Goal: Task Accomplishment & Management: Manage account settings

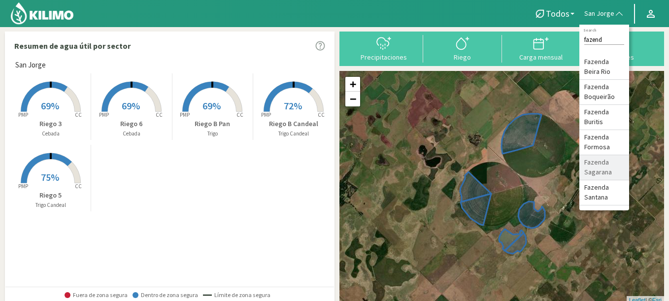
type input "fazend"
click at [607, 139] on li "Fazenda Formosa" at bounding box center [604, 142] width 50 height 25
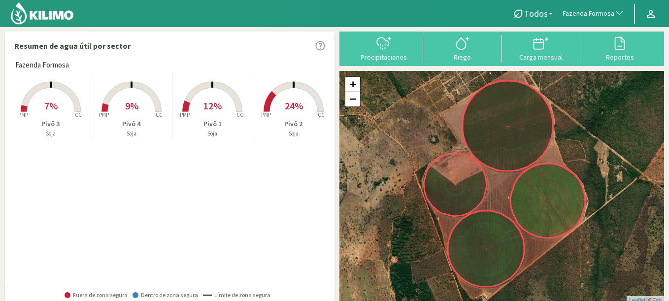
click at [45, 114] on rect at bounding box center [50, 112] width 79 height 79
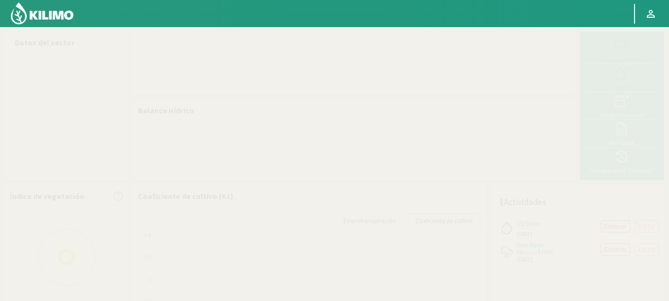
select select "107: Object"
select select "2: Object"
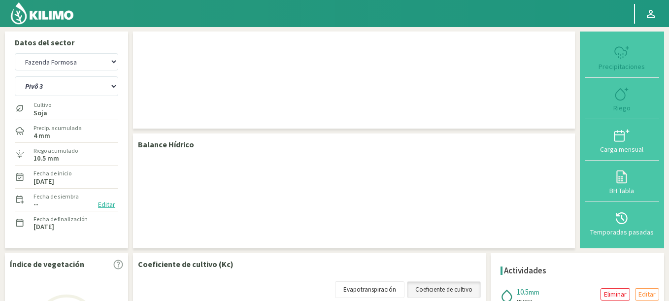
click at [106, 201] on button "Editar" at bounding box center [106, 204] width 23 height 11
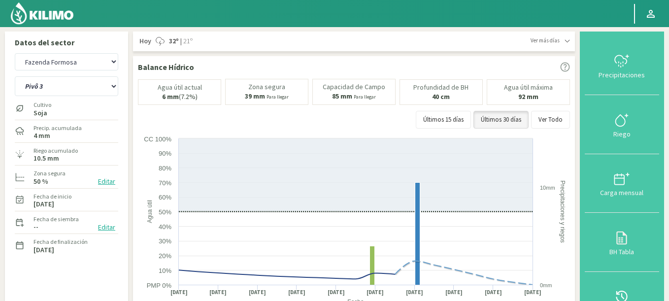
click at [102, 225] on button "Editar" at bounding box center [106, 227] width 23 height 11
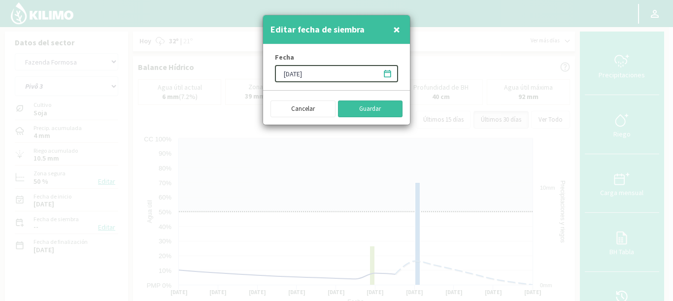
click at [373, 106] on button "Guardar" at bounding box center [370, 108] width 65 height 17
click at [386, 110] on button "Guardar" at bounding box center [370, 108] width 65 height 17
click at [398, 25] on span "×" at bounding box center [396, 29] width 7 height 16
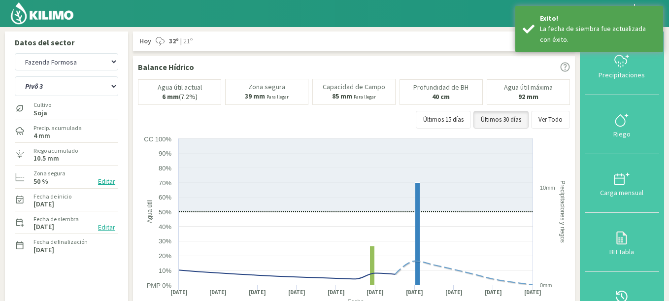
click at [262, 46] on div "[DATE] 32º | 21º" at bounding box center [334, 41] width 393 height 10
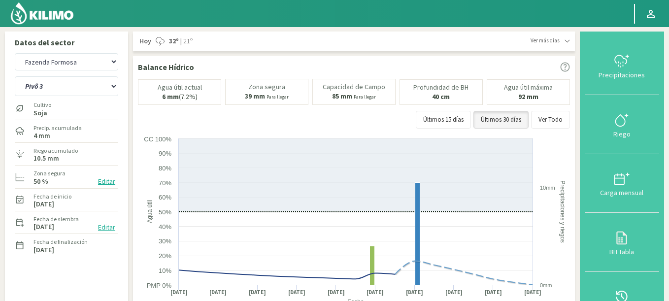
click at [563, 40] on div "Ver más días" at bounding box center [549, 40] width 39 height 8
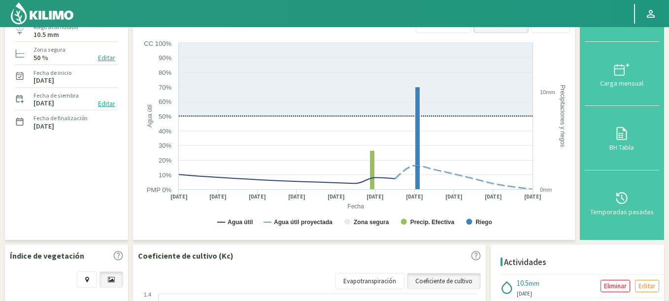
scroll to position [59, 0]
